Goal: Information Seeking & Learning: Learn about a topic

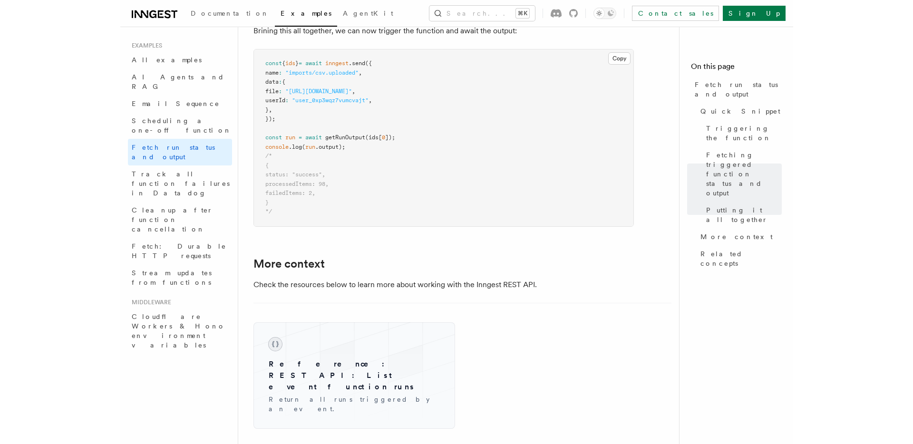
scroll to position [1245, 0]
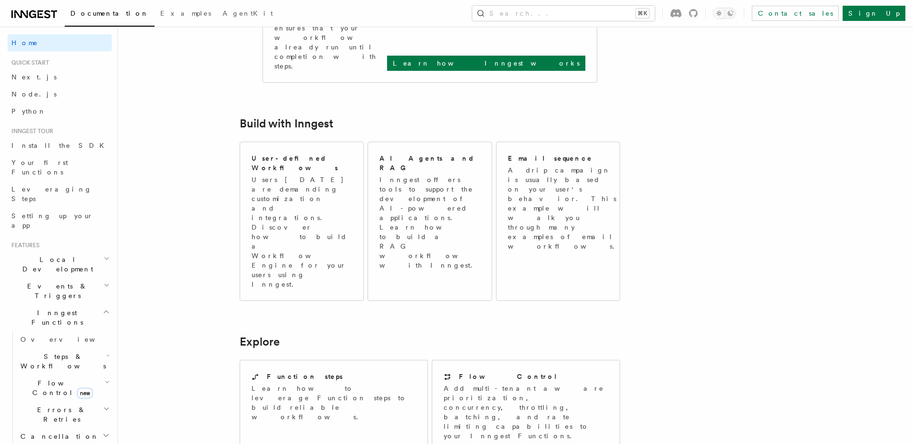
scroll to position [317, 0]
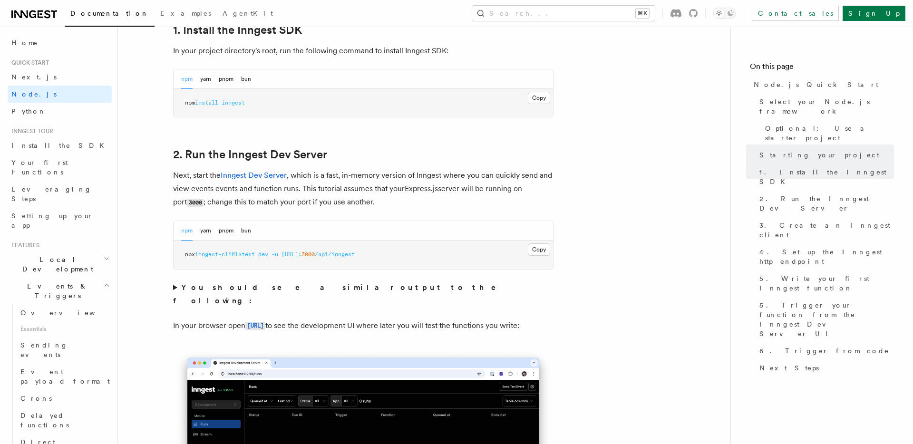
scroll to position [773, 0]
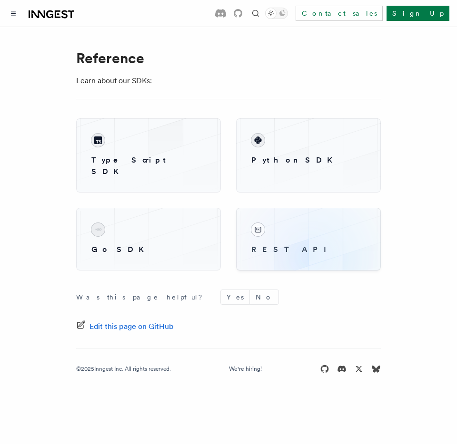
click at [311, 245] on div "REST API" at bounding box center [308, 239] width 129 height 48
